Goal: Task Accomplishment & Management: Use online tool/utility

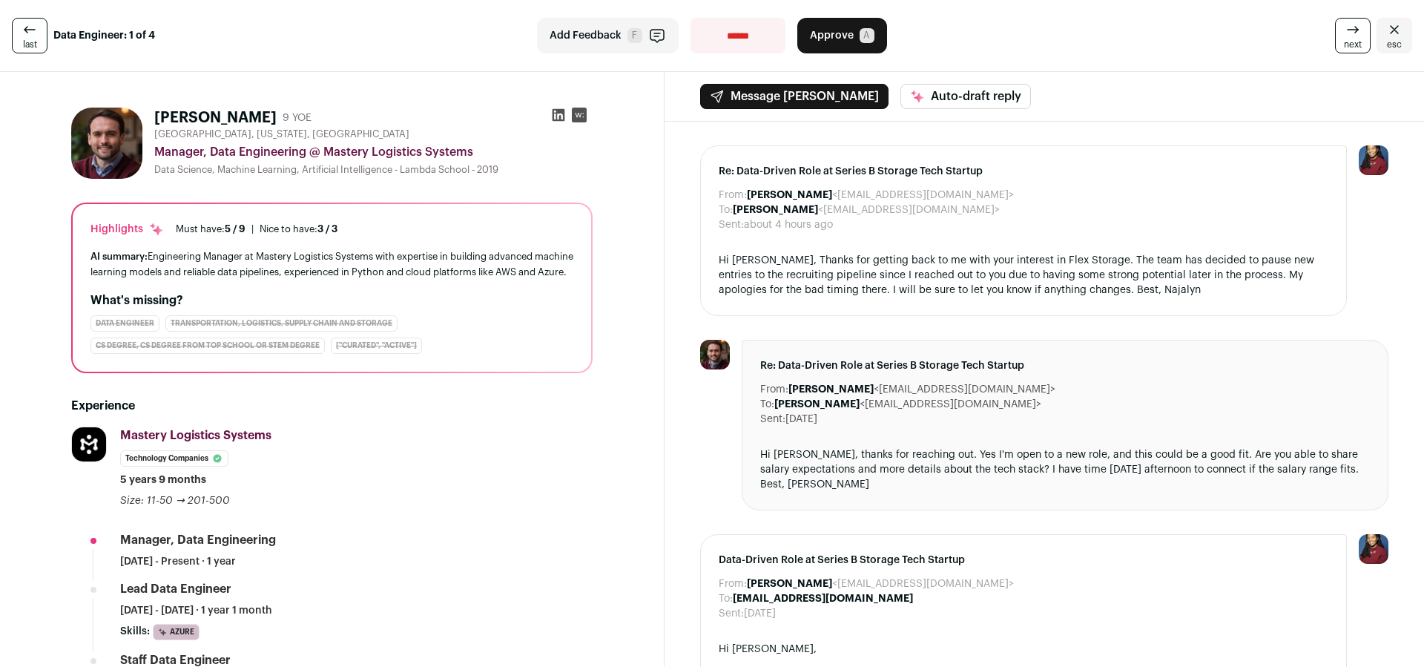
click at [559, 119] on icon at bounding box center [559, 115] width 13 height 13
select select "**********"
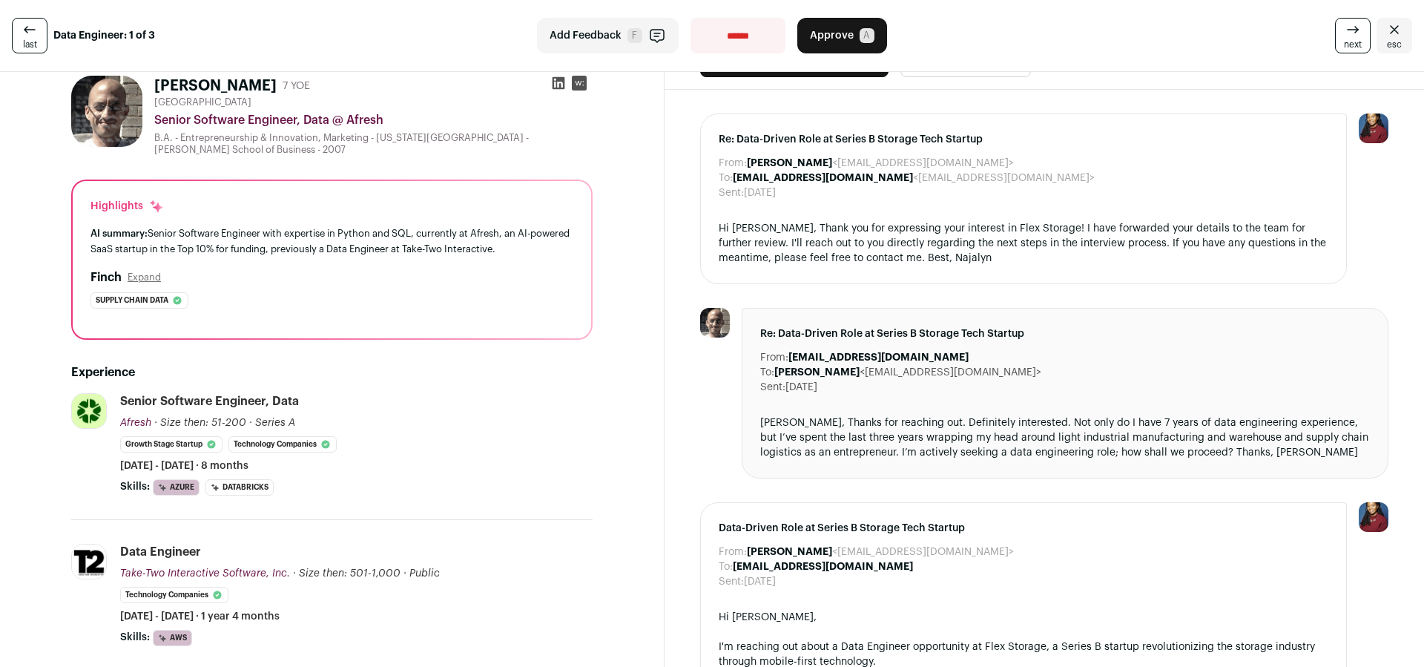
scroll to position [33, 0]
click at [556, 83] on icon at bounding box center [558, 81] width 15 height 15
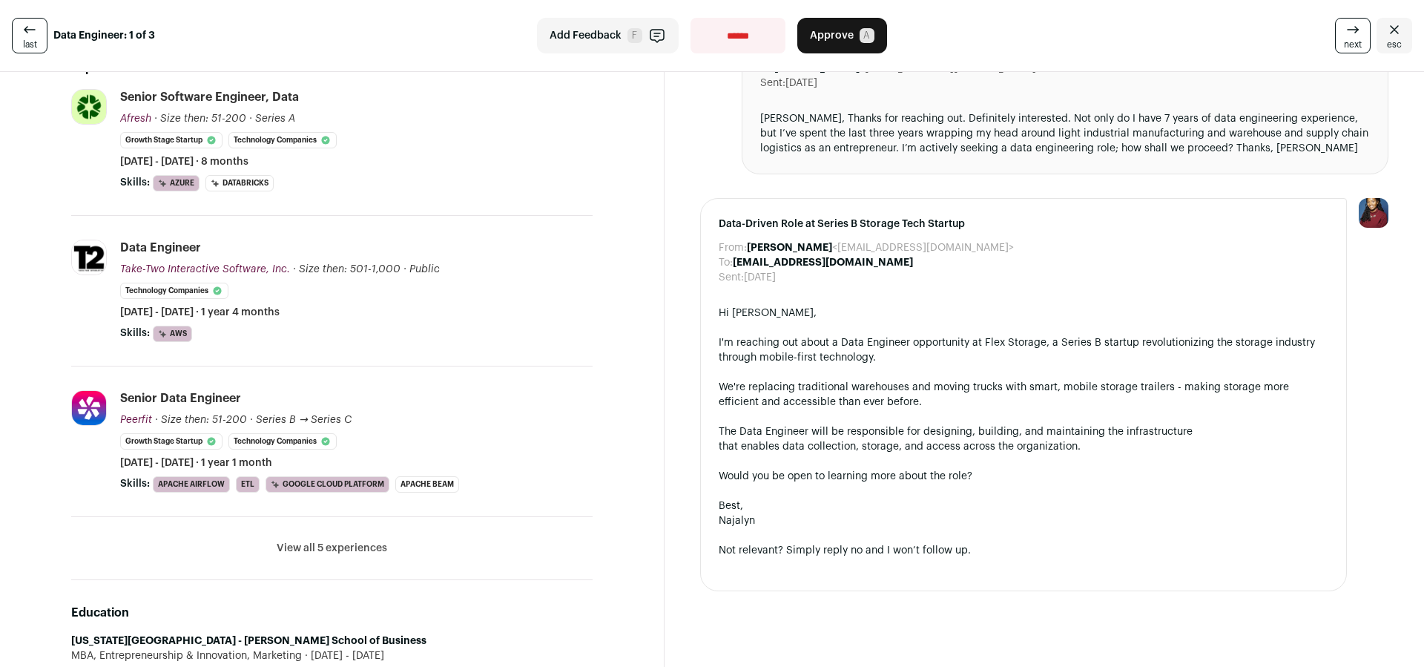
scroll to position [375, 0]
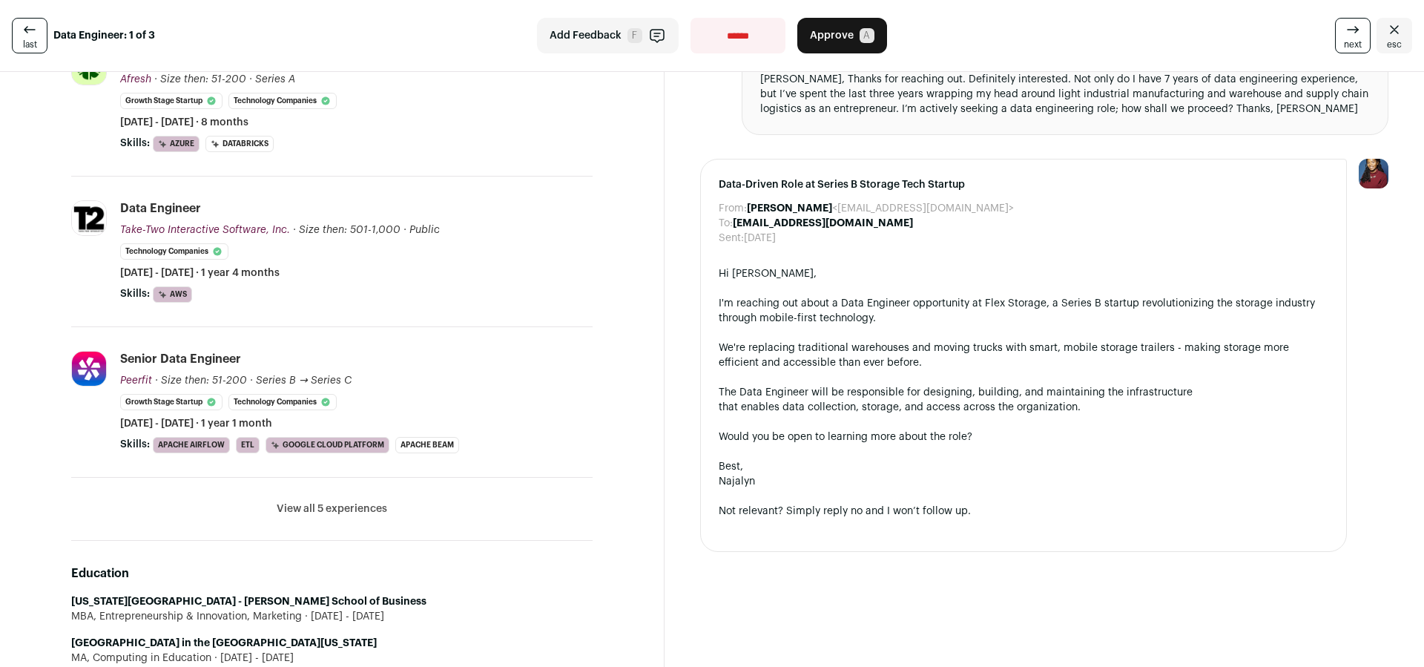
select select "**********"
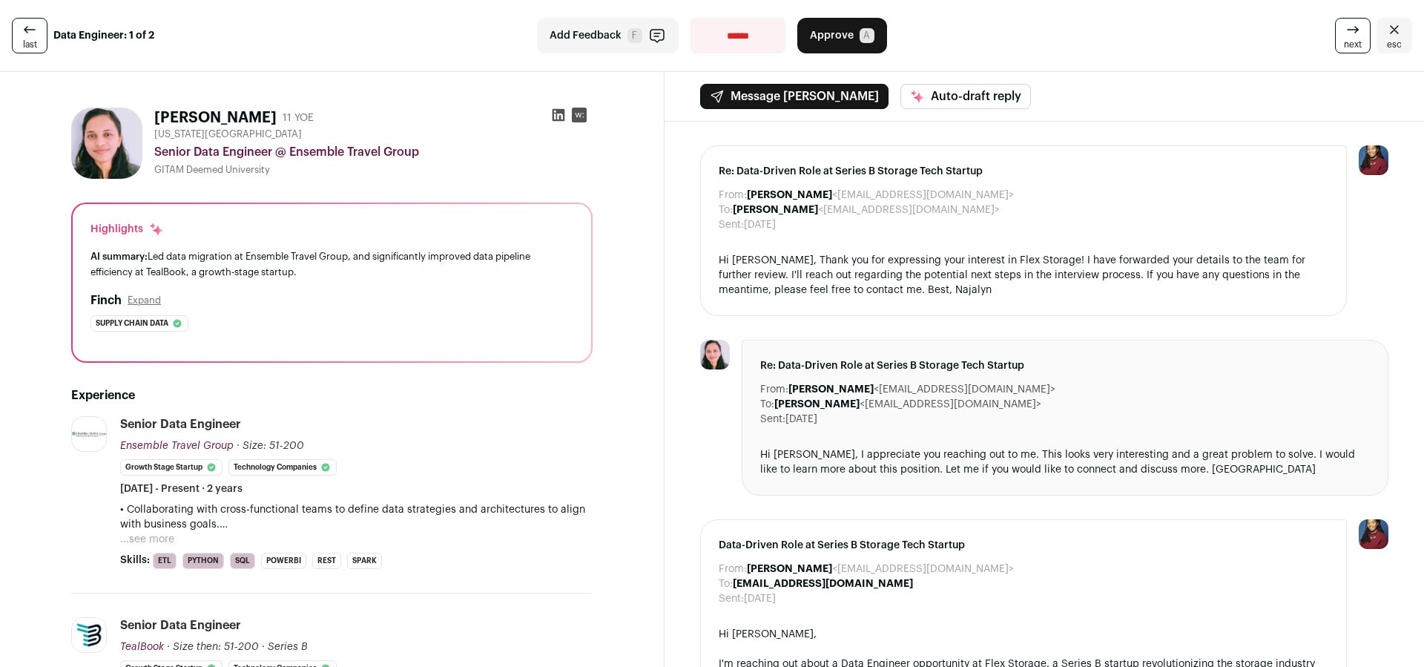
click at [557, 114] on icon at bounding box center [559, 115] width 13 height 13
drag, startPoint x: 823, startPoint y: 39, endPoint x: 1223, endPoint y: 171, distance: 420.4
click at [823, 39] on span "Approve" at bounding box center [832, 35] width 44 height 15
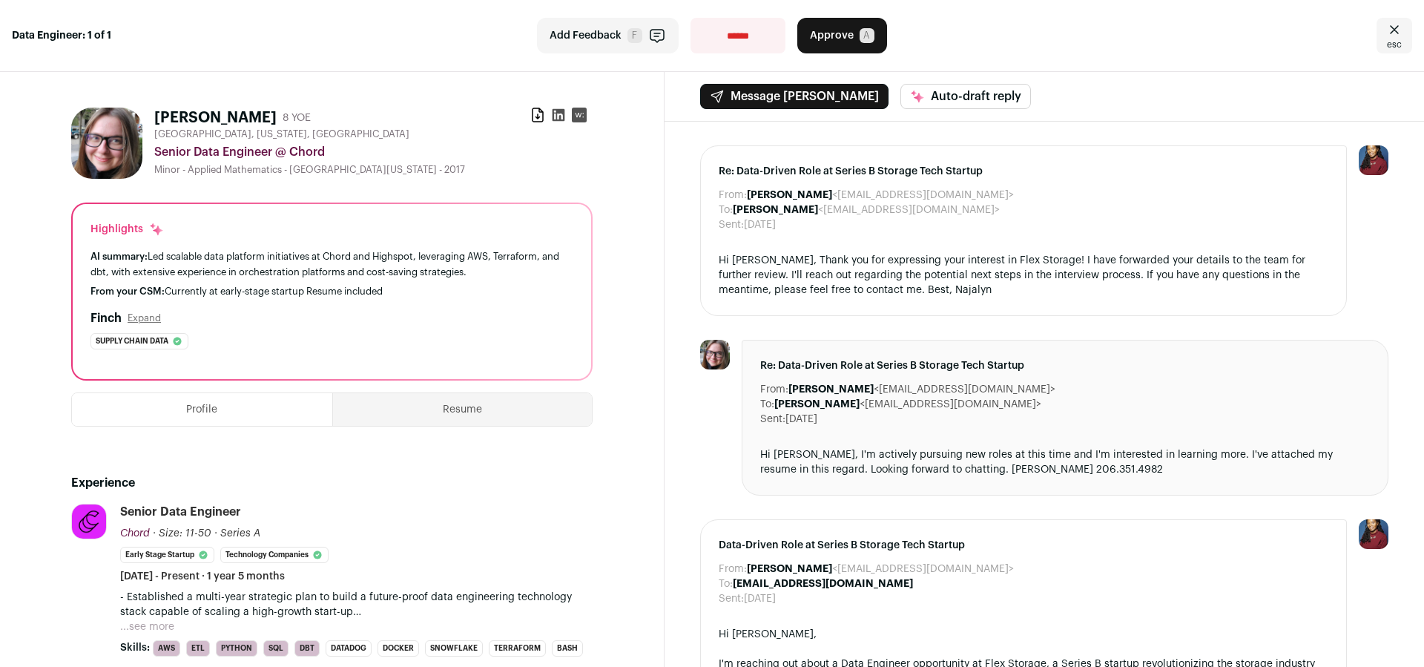
click at [562, 116] on icon at bounding box center [558, 115] width 15 height 15
drag, startPoint x: 834, startPoint y: 40, endPoint x: 834, endPoint y: 53, distance: 12.6
click at [834, 40] on span "Approve" at bounding box center [832, 35] width 44 height 15
